Goal: Use online tool/utility: Utilize a website feature to perform a specific function

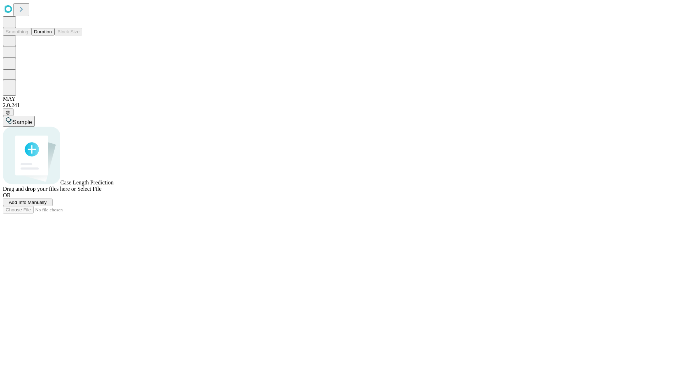
click at [101, 192] on span "Select File" at bounding box center [89, 189] width 24 height 6
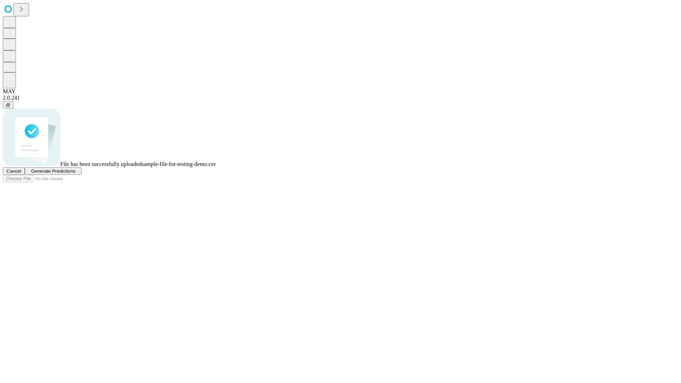
click at [75, 174] on span "Generate Predictions" at bounding box center [53, 170] width 44 height 5
